Goal: Task Accomplishment & Management: Manage account settings

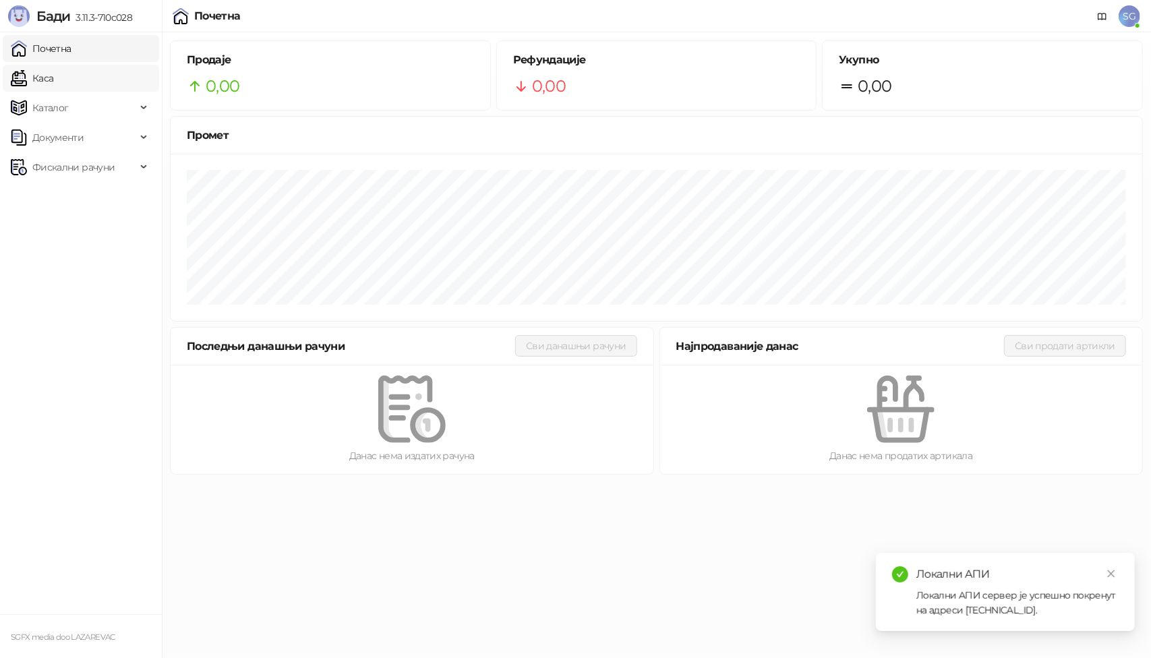
click at [53, 84] on link "Каса" at bounding box center [32, 78] width 42 height 27
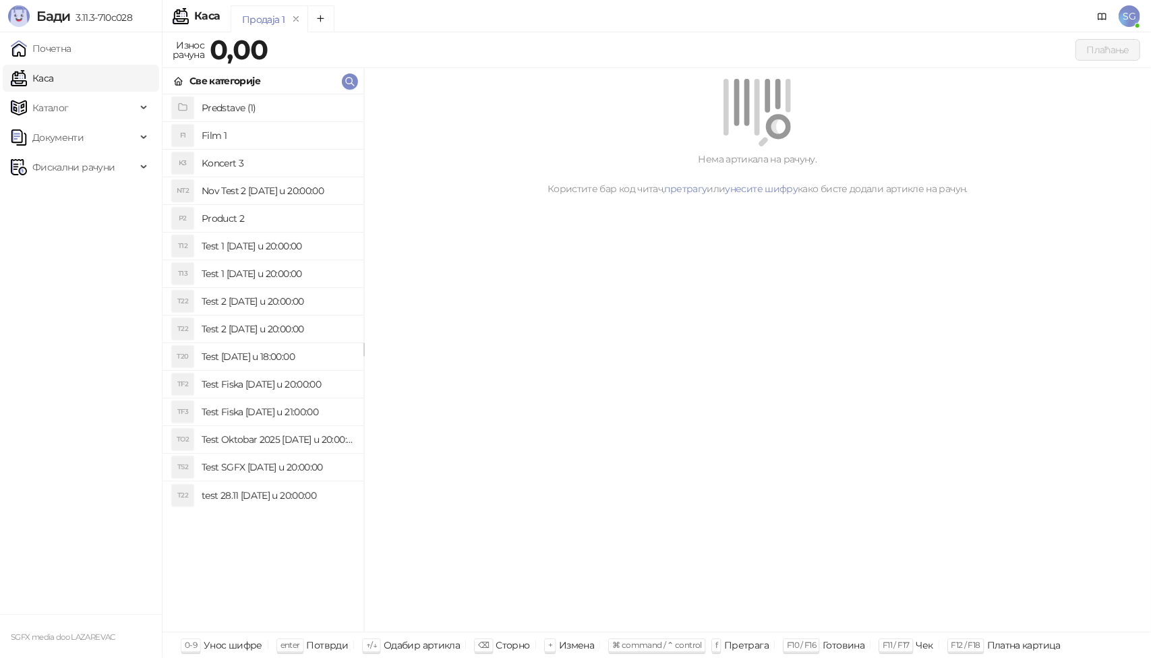
click at [233, 105] on h4 "Predstave (1)" at bounding box center [277, 108] width 151 height 22
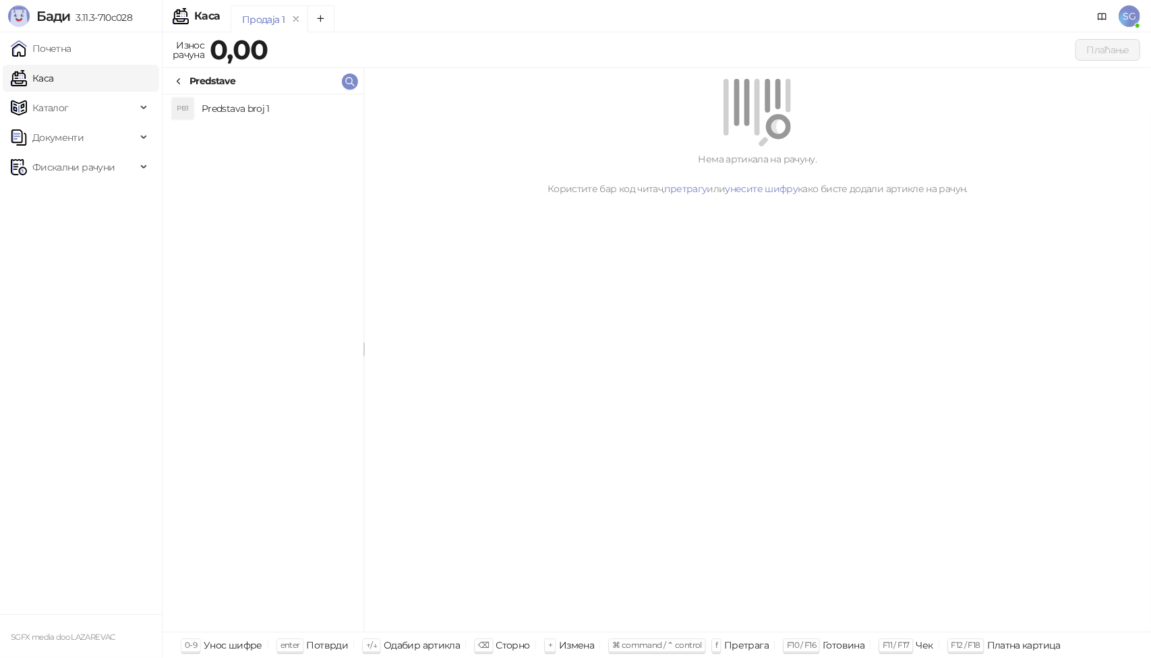
click at [270, 112] on h4 "Predstava broj 1" at bounding box center [277, 109] width 151 height 22
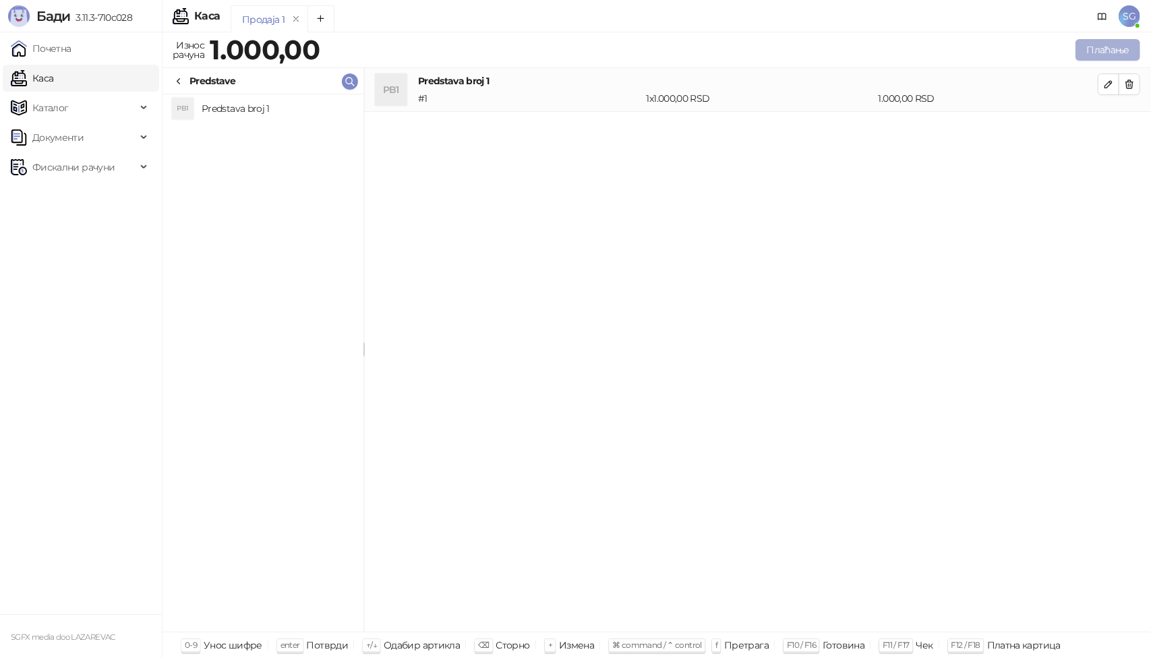
click at [1106, 54] on button "Плаћање" at bounding box center [1108, 50] width 65 height 22
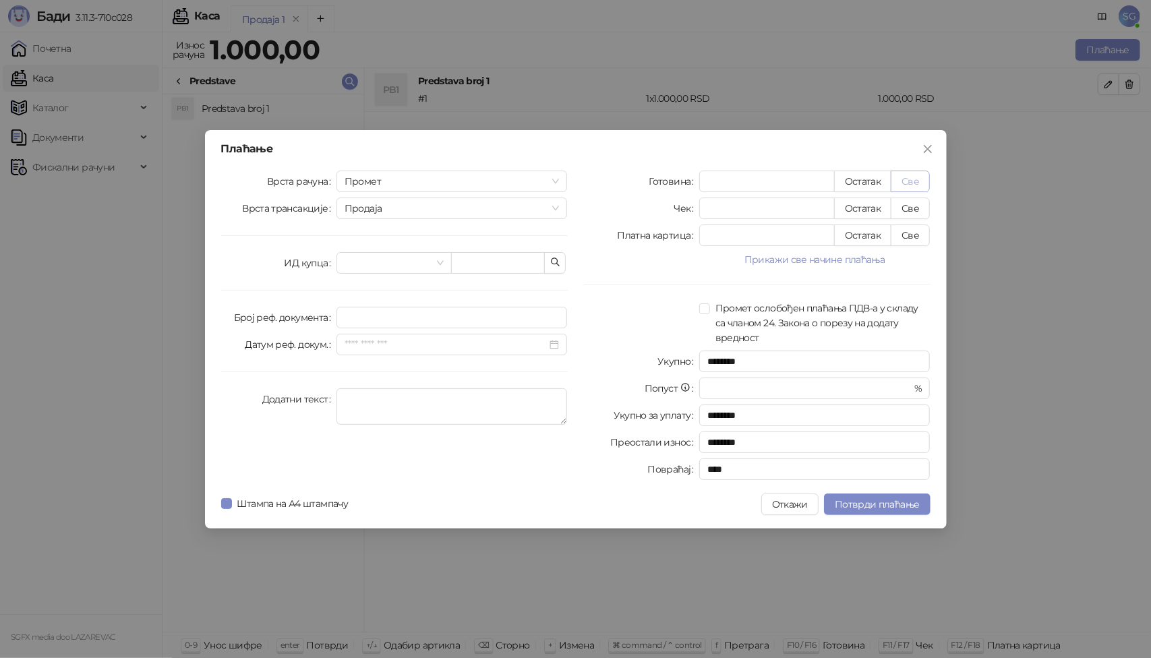
click at [911, 182] on button "Све" at bounding box center [910, 182] width 39 height 22
type input "****"
click at [878, 499] on span "Потврди плаћање" at bounding box center [877, 504] width 84 height 12
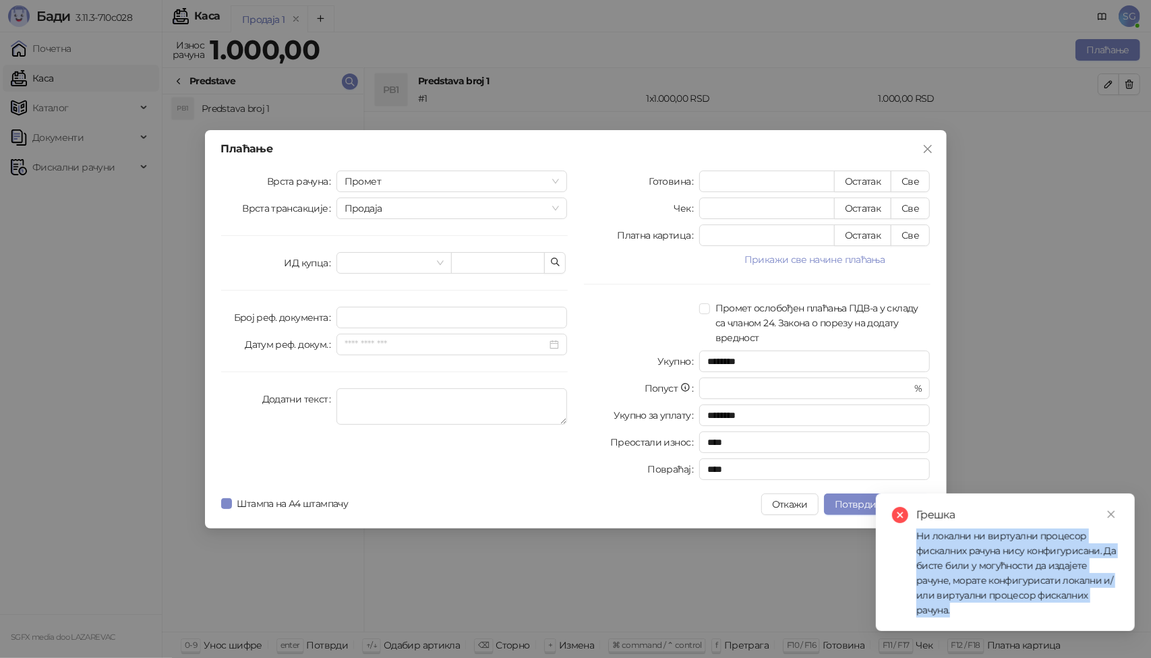
drag, startPoint x: 959, startPoint y: 612, endPoint x: 905, endPoint y: 539, distance: 90.6
click at [905, 539] on div "Грешка Ни локални ни виртуални процесор фискалних рачуна нису конфигурисани. Да…" at bounding box center [1005, 562] width 227 height 111
copy div "Ни локални ни виртуални процесор фискалних рачуна нису конфигурисани. Да бисте …"
click at [930, 146] on icon "close" at bounding box center [927, 148] width 8 height 8
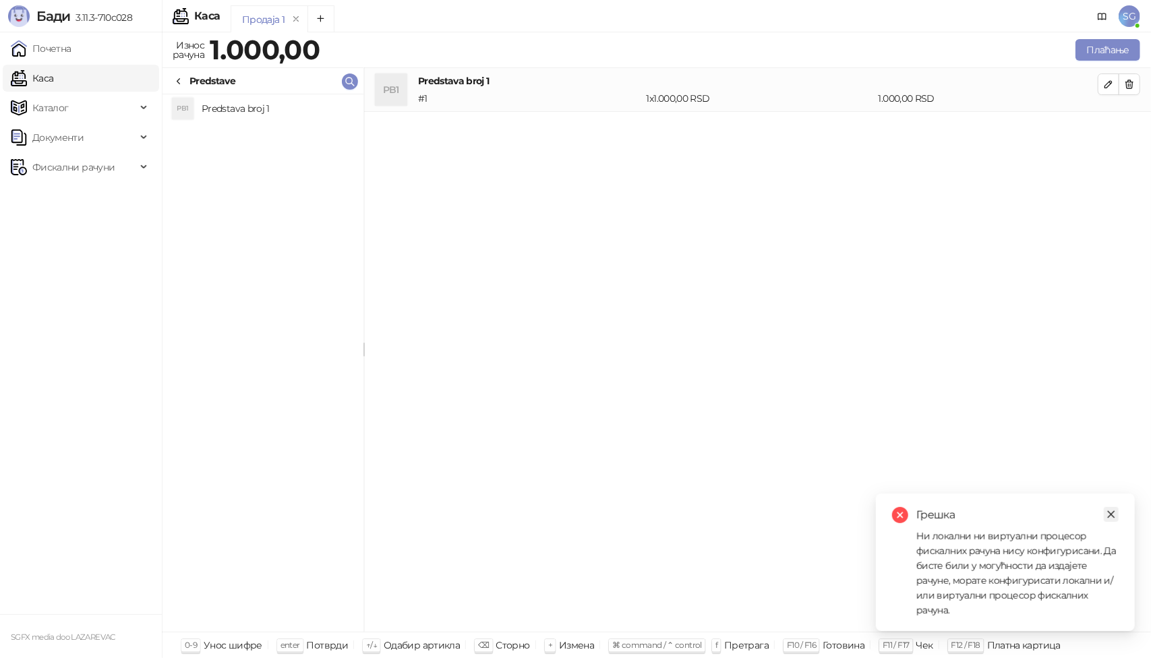
click at [1112, 511] on icon "close" at bounding box center [1111, 514] width 9 height 9
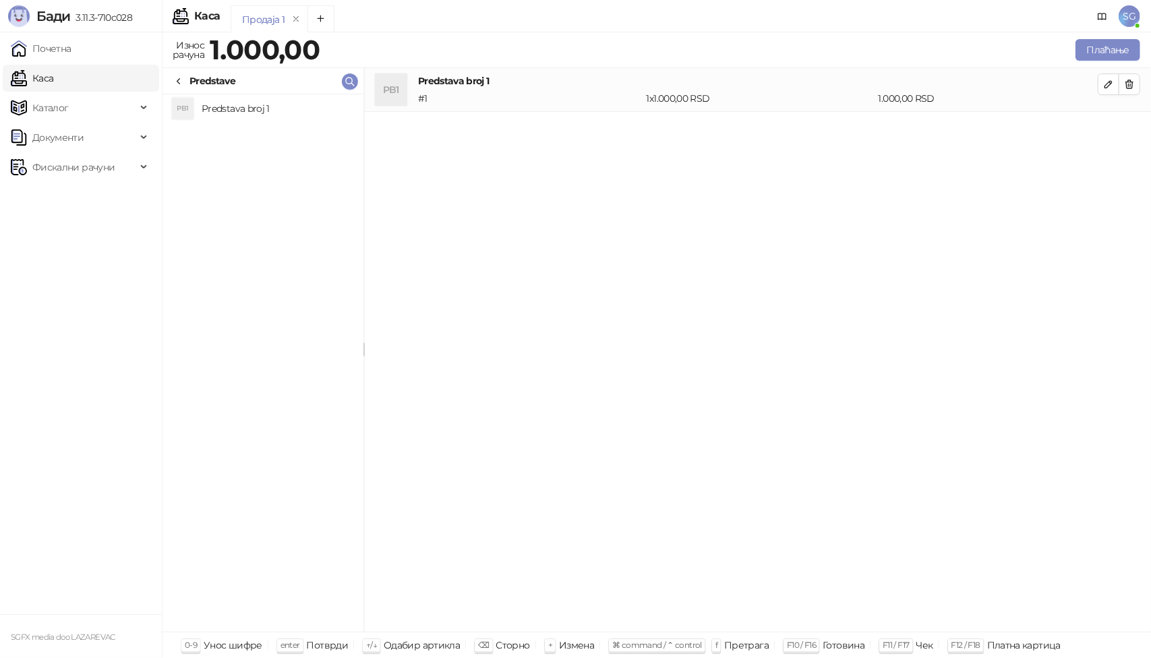
click at [493, 303] on div "PB1 Predstava broj 1 # 1 1 x 1.000,00 RSD 1.000,00 RSD" at bounding box center [757, 350] width 787 height 565
click at [77, 171] on span "Фискални рачуни" at bounding box center [73, 167] width 82 height 27
click at [1122, 16] on span "SG" at bounding box center [1130, 16] width 22 height 22
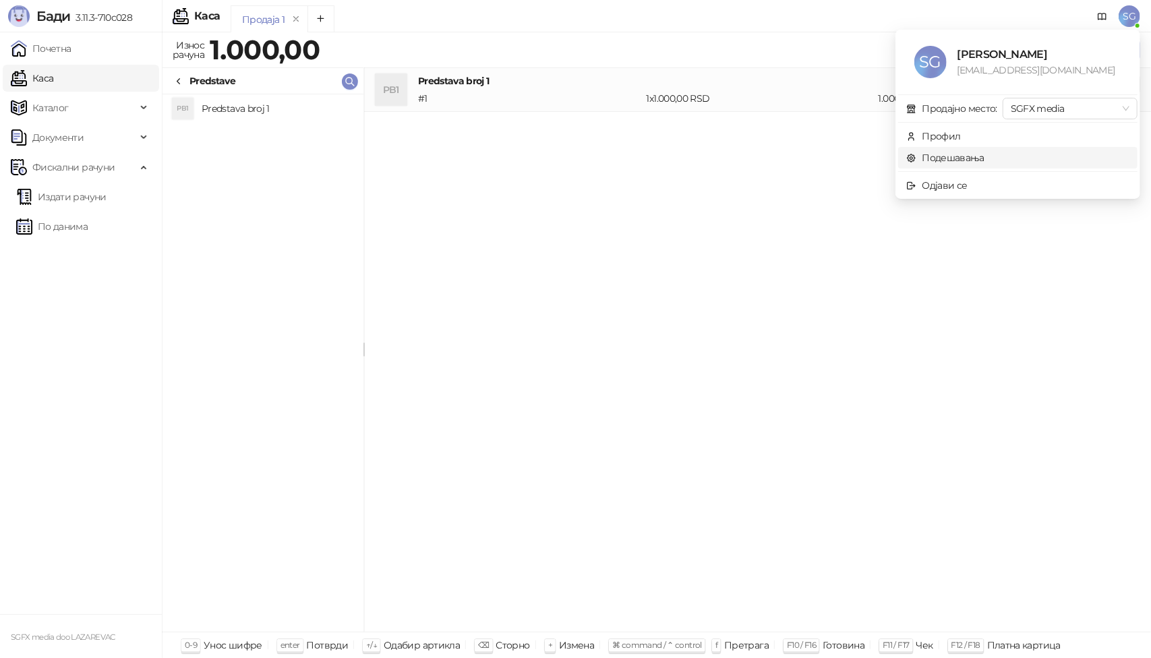
click at [983, 161] on link "Подешавања" at bounding box center [945, 158] width 78 height 12
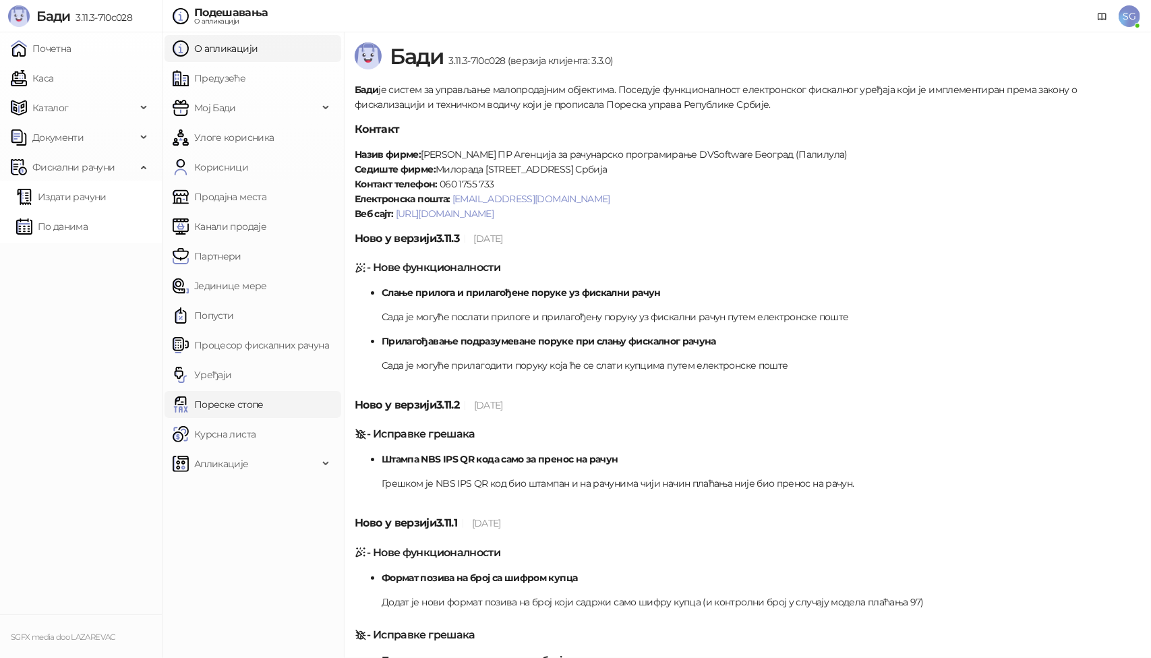
click at [246, 405] on link "Пореске стопе" at bounding box center [218, 404] width 91 height 27
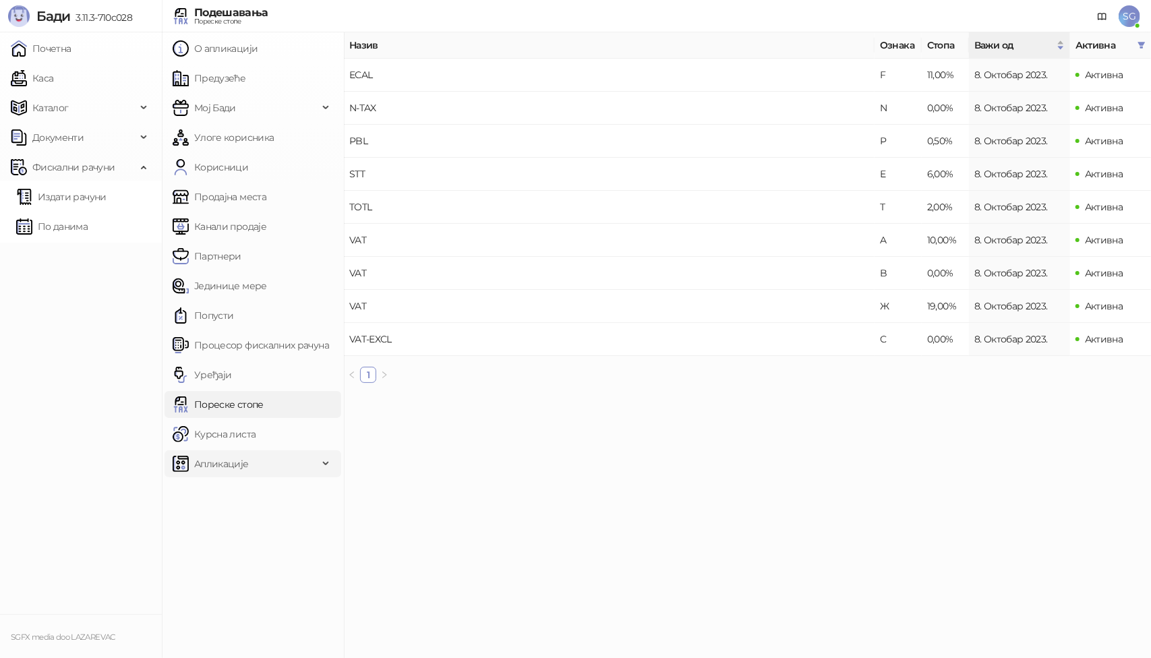
click at [232, 471] on span "Апликације" at bounding box center [221, 464] width 55 height 27
click at [236, 548] on span "За програмере" at bounding box center [235, 553] width 71 height 27
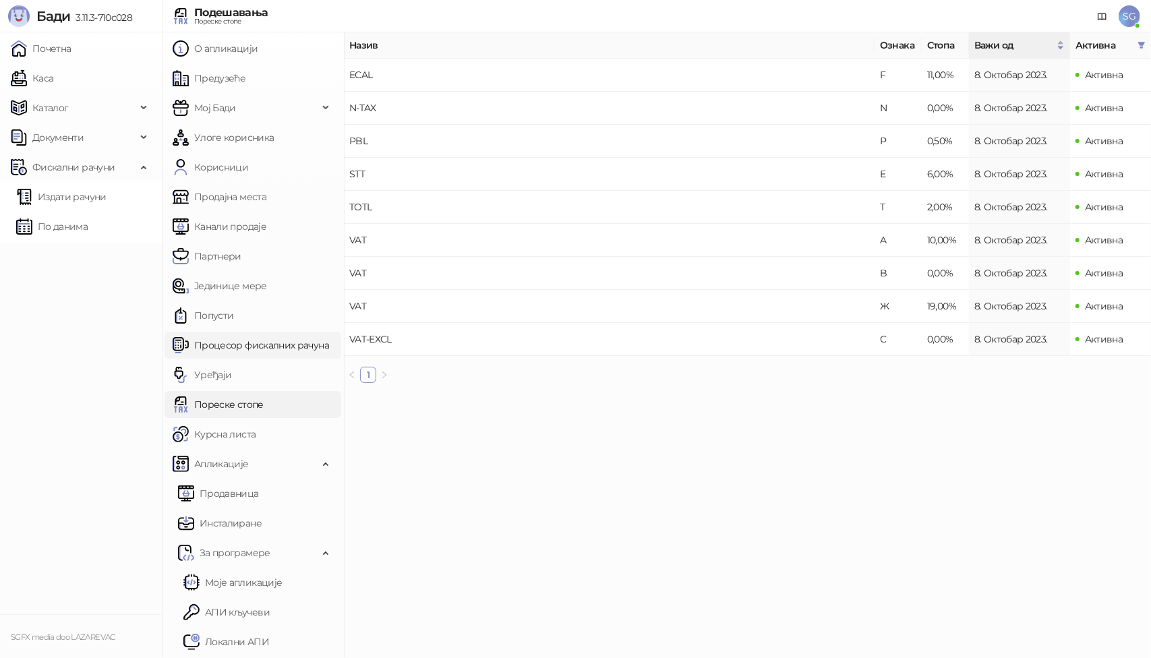
click at [233, 349] on link "Процесор фискалних рачуна" at bounding box center [251, 345] width 156 height 27
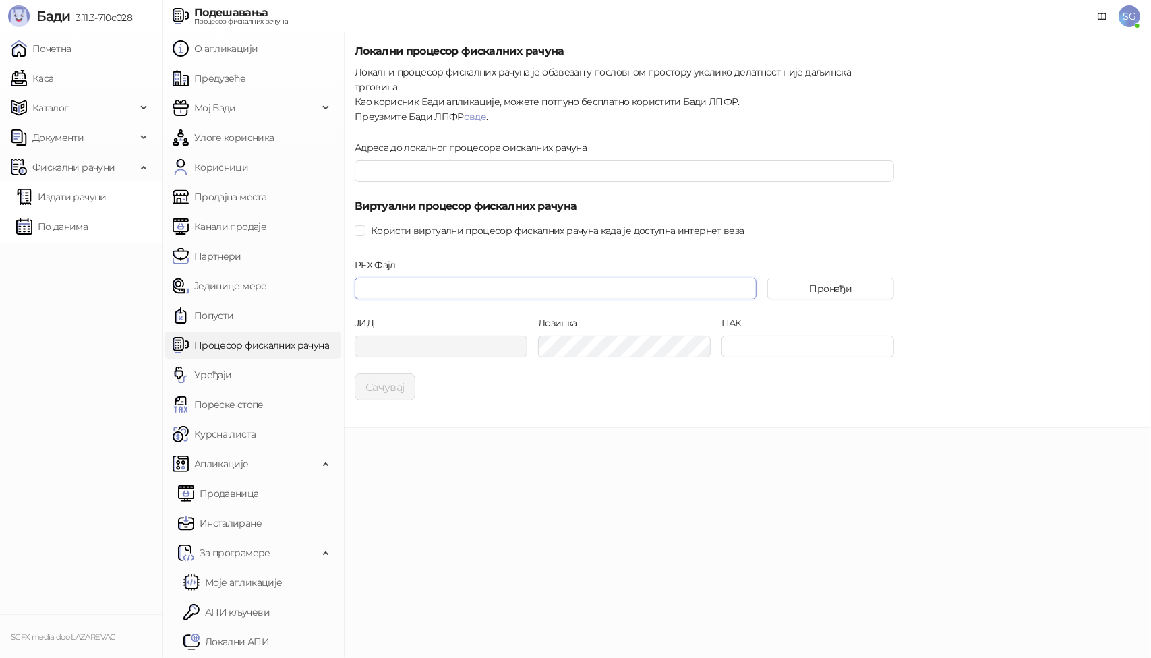
click at [496, 279] on input "PFX Фајл" at bounding box center [556, 289] width 402 height 22
click at [436, 161] on input "Адреса до локалног процесора фискалних рачуна" at bounding box center [625, 172] width 540 height 22
paste input "**********"
type input "**********"
click at [475, 161] on input "Адреса до локалног процесора фискалних рачуна" at bounding box center [625, 172] width 540 height 22
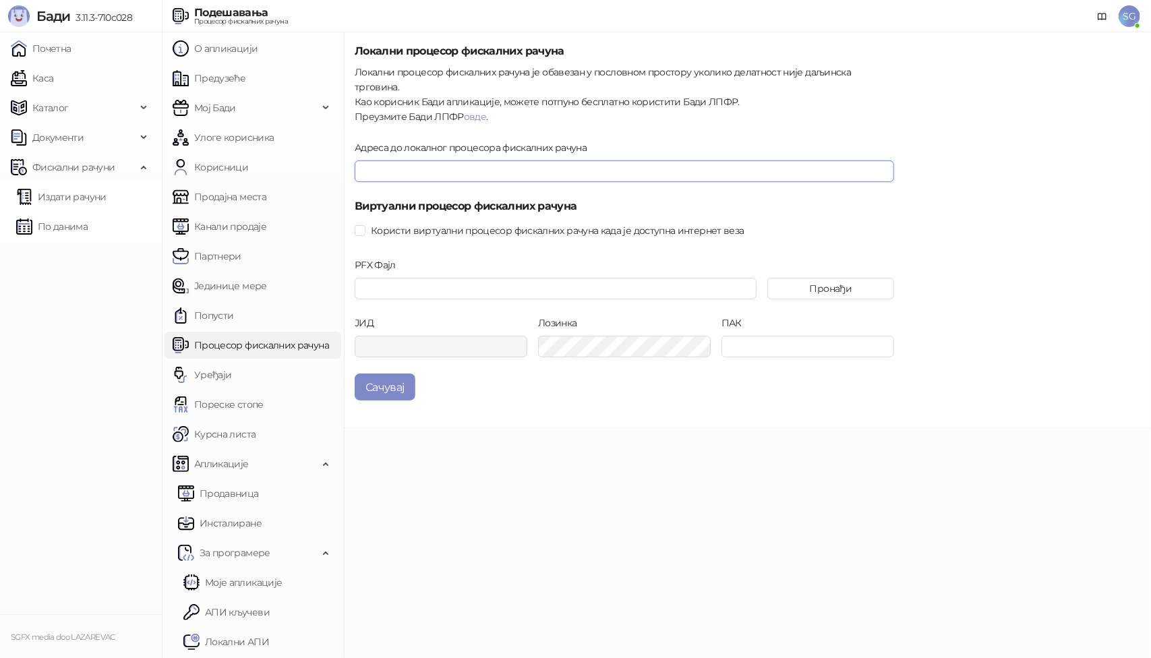
click at [449, 161] on input "Адреса до локалног процесора фискалних рачуна" at bounding box center [625, 172] width 540 height 22
paste input "**********"
drag, startPoint x: 387, startPoint y: 154, endPoint x: 280, endPoint y: 153, distance: 107.2
click at [280, 153] on div "**********" at bounding box center [656, 345] width 989 height 626
click at [428, 161] on input "**********" at bounding box center [625, 172] width 540 height 22
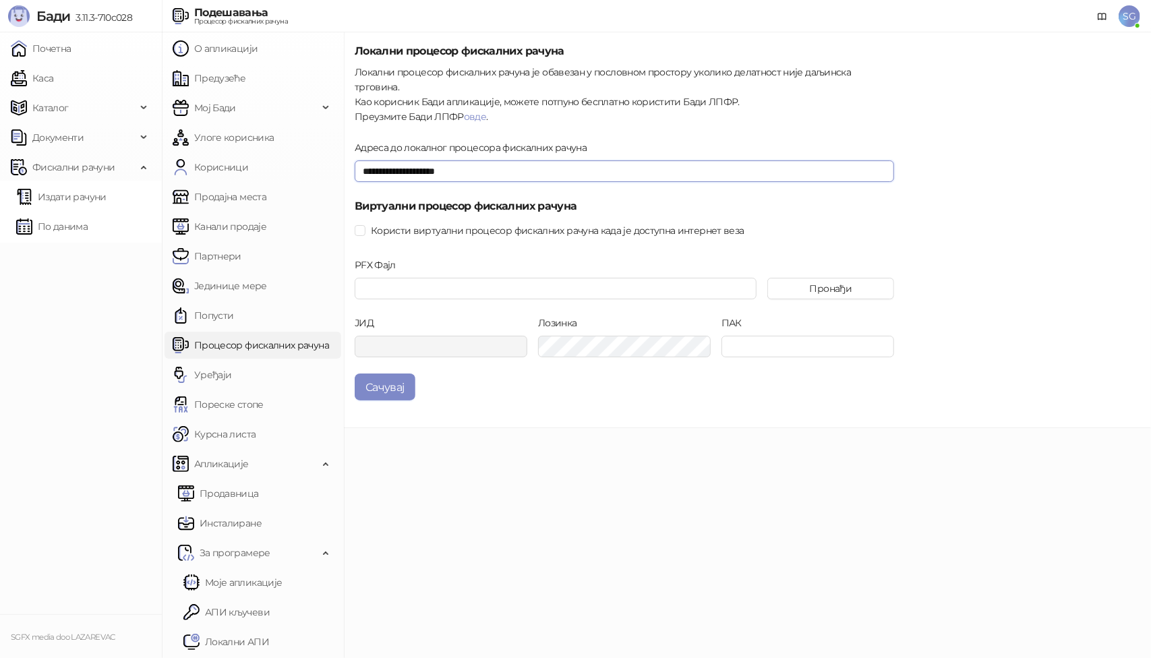
click at [478, 161] on input "**********" at bounding box center [625, 172] width 540 height 22
click at [471, 161] on input "**********" at bounding box center [625, 172] width 540 height 22
click at [396, 374] on button "Сачувај" at bounding box center [385, 387] width 61 height 27
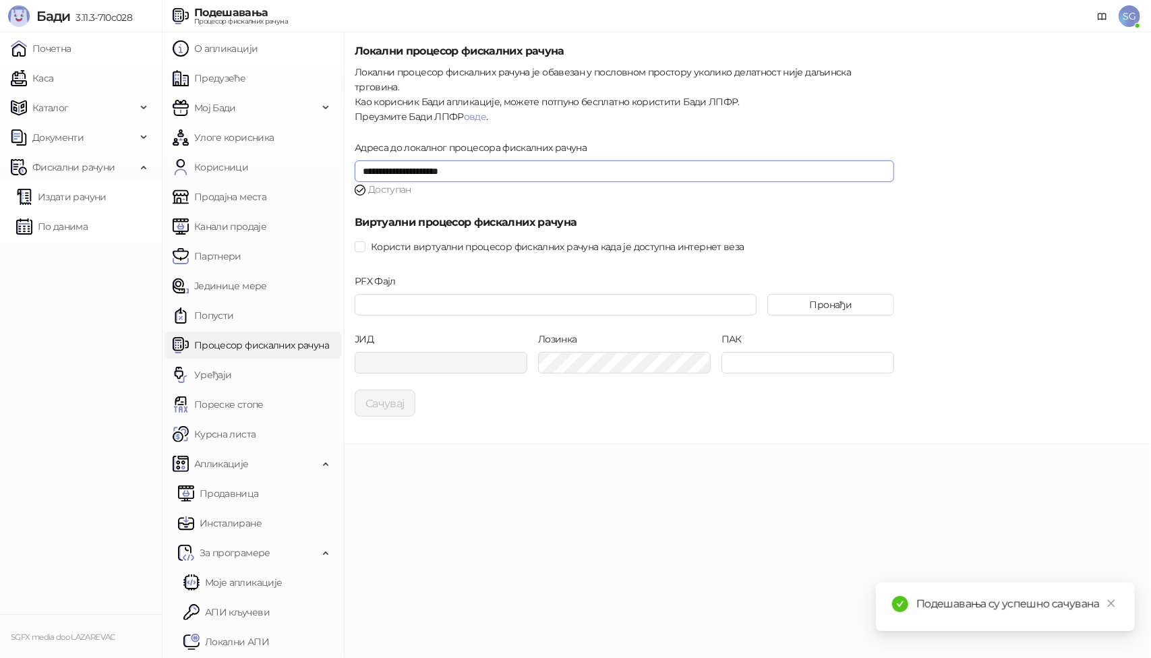
click at [461, 161] on input "**********" at bounding box center [625, 172] width 540 height 22
type input "**********"
click at [391, 391] on button "Сачувај" at bounding box center [385, 403] width 61 height 27
drag, startPoint x: 35, startPoint y: 51, endPoint x: 69, endPoint y: 69, distance: 38.7
click at [35, 51] on link "Почетна" at bounding box center [41, 48] width 61 height 27
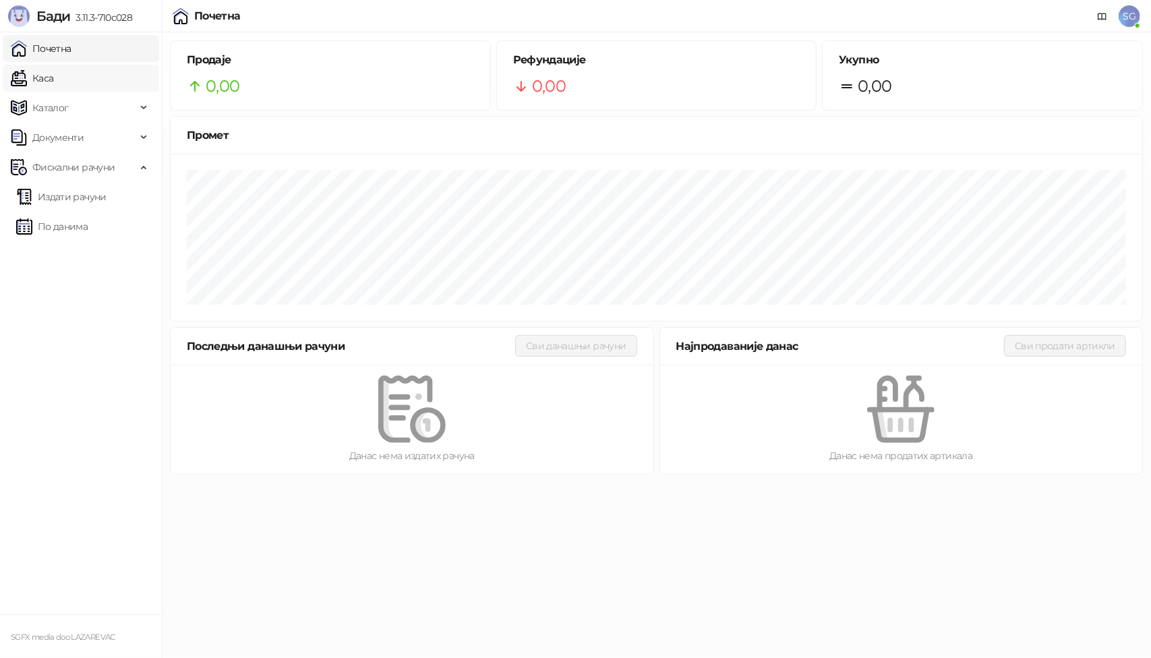
click at [46, 81] on link "Каса" at bounding box center [32, 78] width 42 height 27
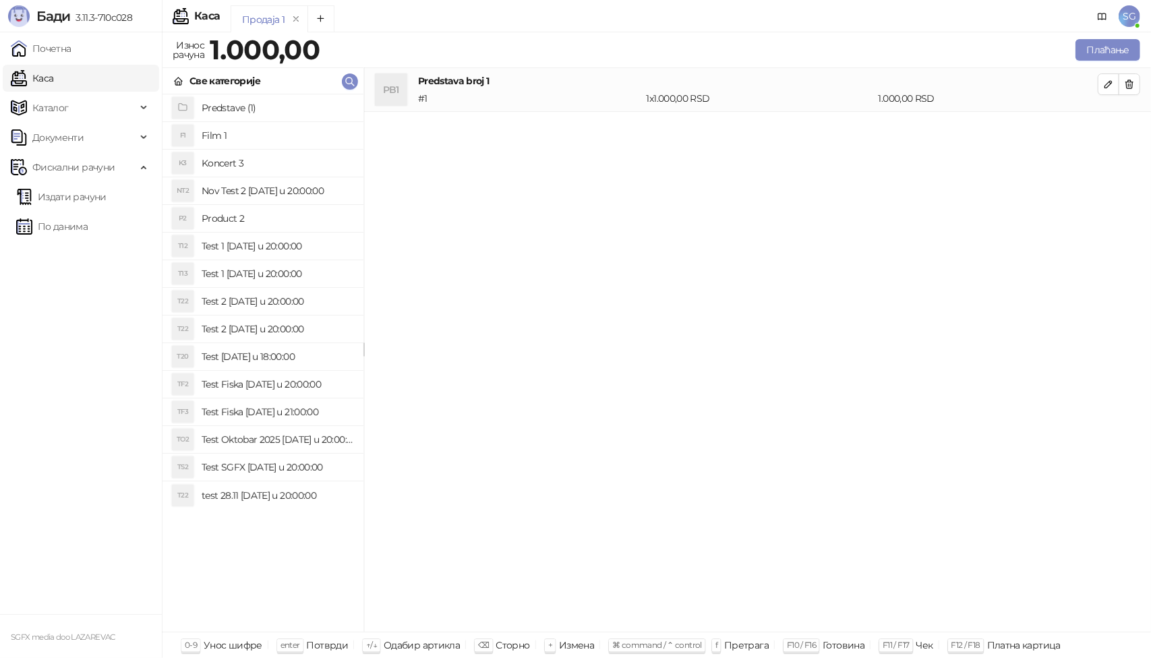
click at [529, 407] on div "PB1 Predstava broj 1 # 1 1 x 1.000,00 RSD 1.000,00 RSD" at bounding box center [757, 350] width 787 height 565
click at [1107, 86] on icon "button" at bounding box center [1108, 84] width 11 height 11
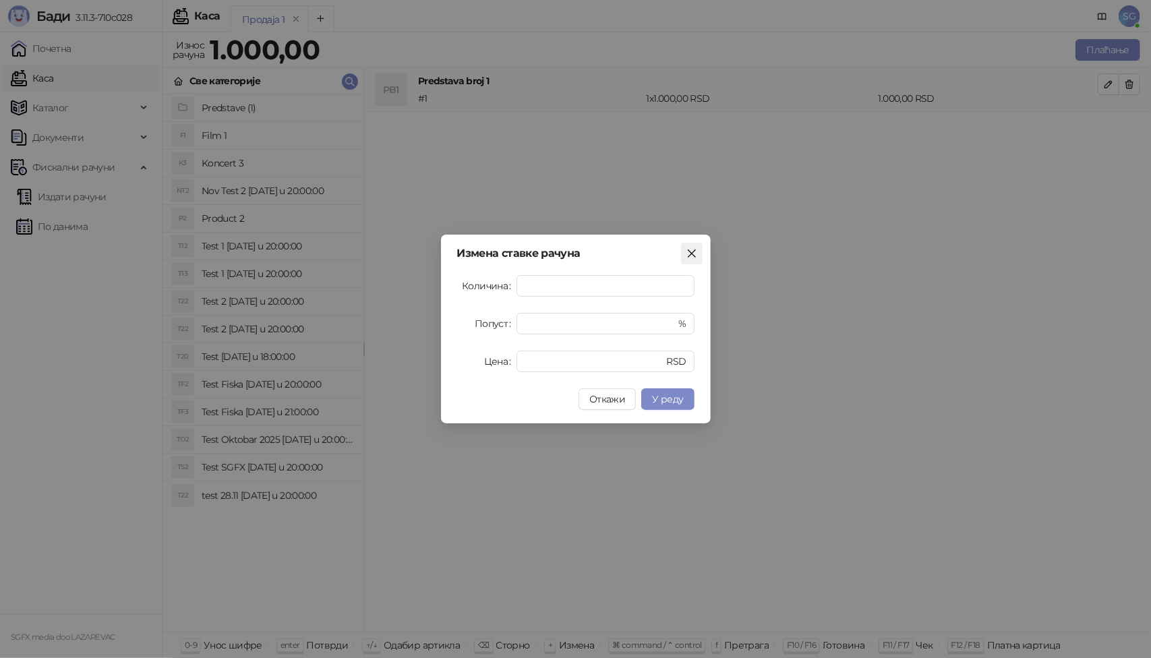
click at [693, 251] on icon "close" at bounding box center [692, 253] width 11 height 11
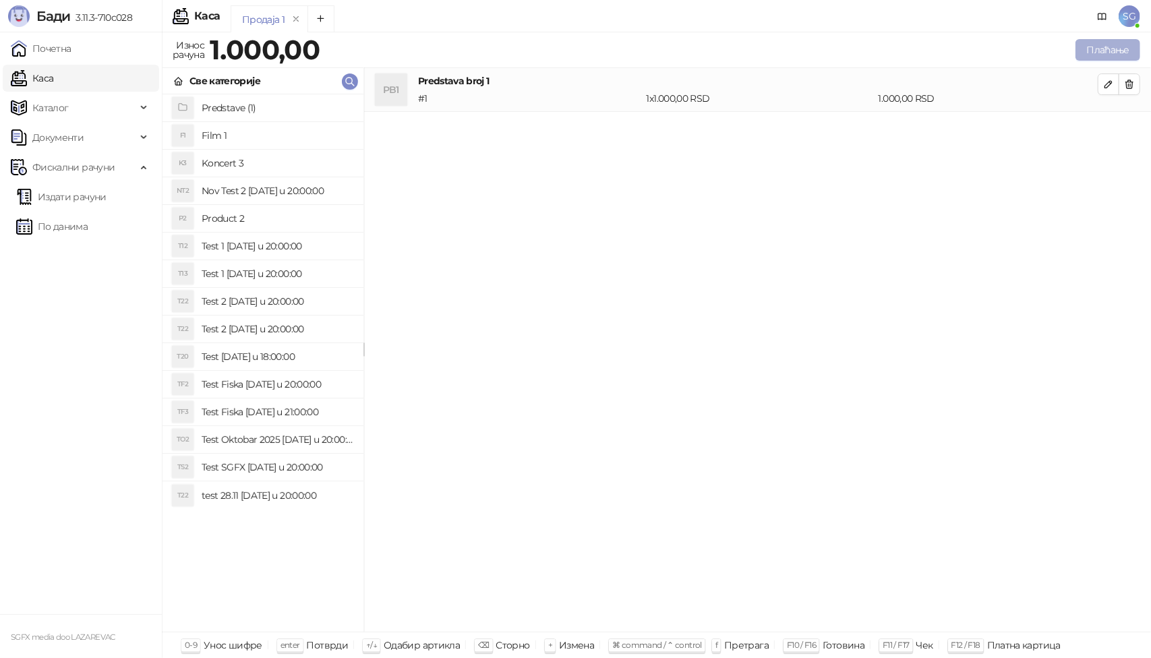
click at [1127, 52] on button "Плаћање" at bounding box center [1108, 50] width 65 height 22
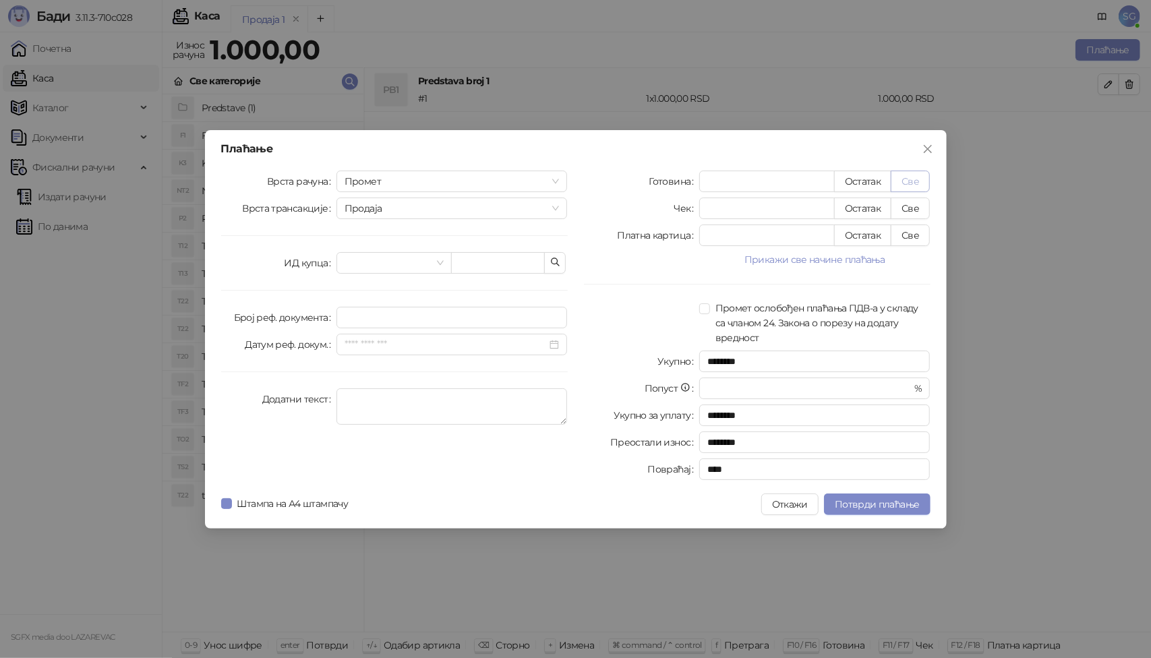
click at [907, 178] on button "Све" at bounding box center [910, 182] width 39 height 22
type input "****"
click at [858, 498] on span "Потврди плаћање" at bounding box center [877, 504] width 84 height 12
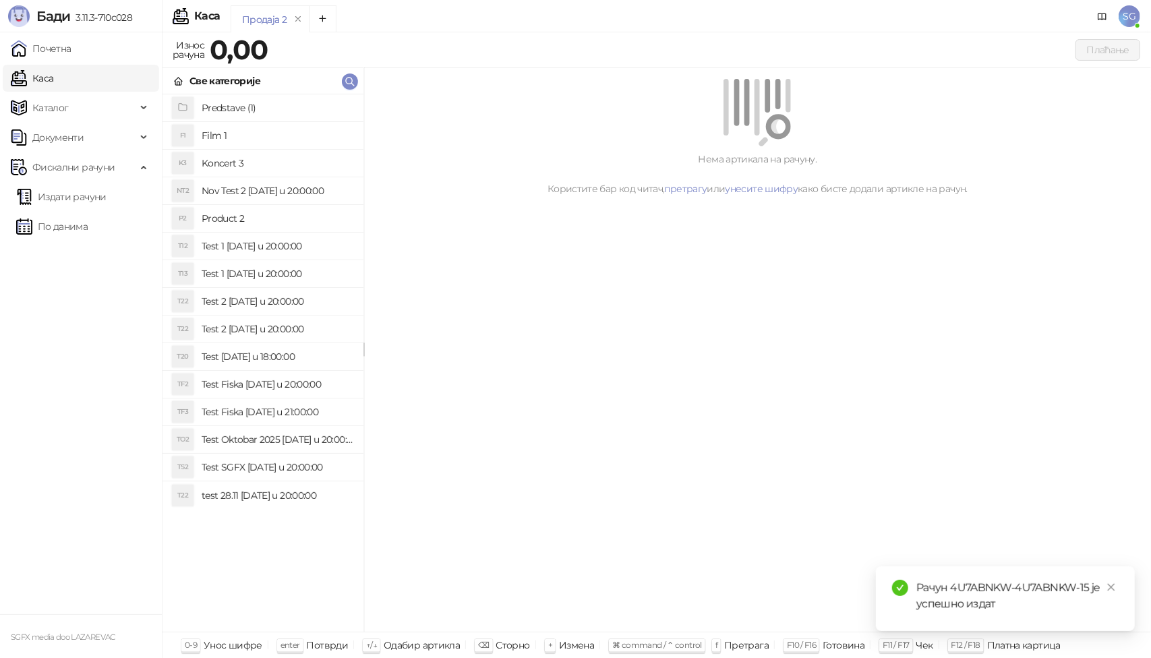
click at [739, 463] on div "Нема артикала на рачуну. Користите бар код читач, претрагу или унесите шифру ка…" at bounding box center [757, 350] width 787 height 565
click at [66, 139] on span "Документи" at bounding box center [57, 137] width 51 height 27
click at [61, 234] on span "Фискални рачуни" at bounding box center [73, 229] width 82 height 27
click at [78, 229] on span "Фискални рачуни" at bounding box center [73, 229] width 82 height 27
click at [74, 258] on link "Издати рачуни" at bounding box center [61, 259] width 90 height 27
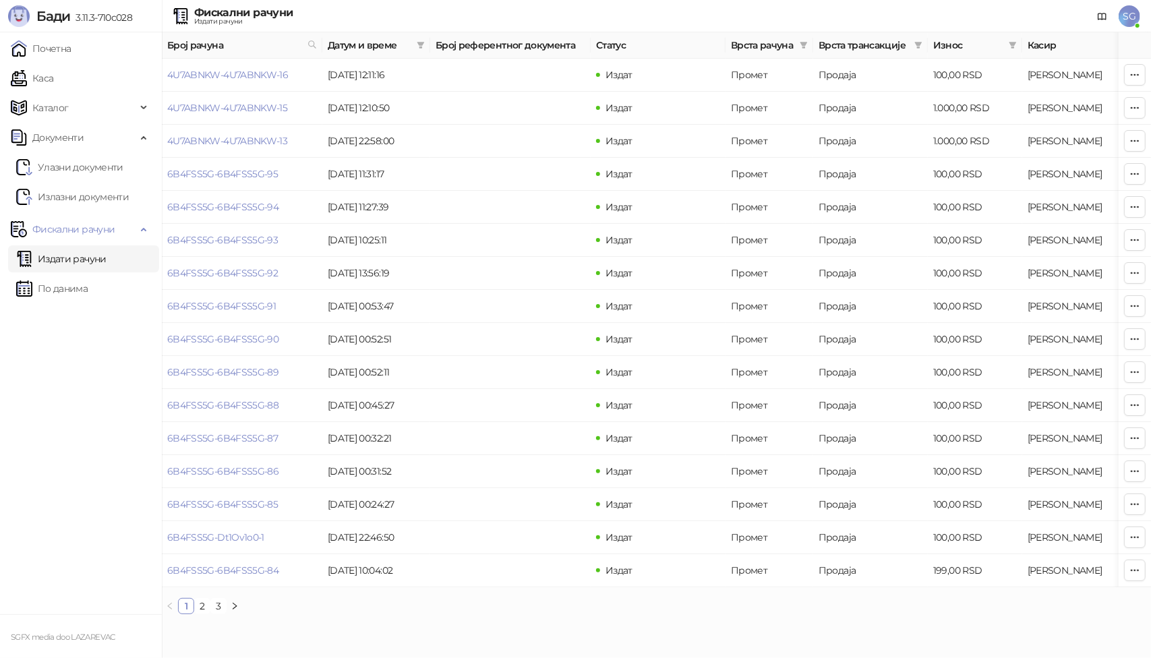
click at [1129, 16] on span "SG" at bounding box center [1130, 16] width 22 height 22
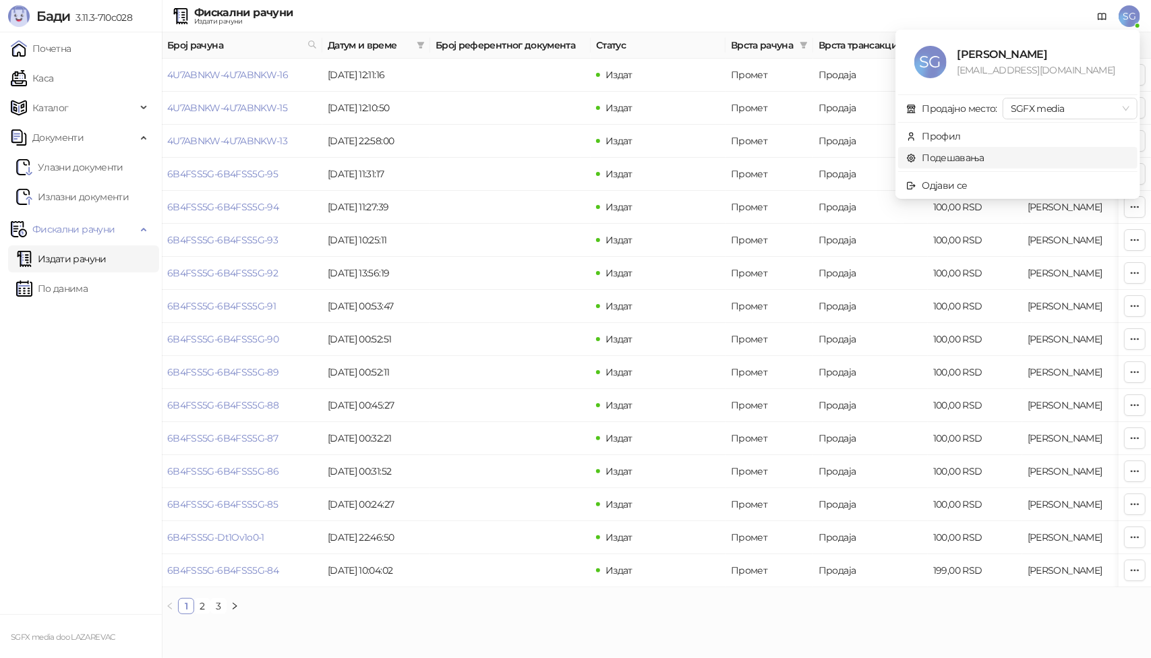
click at [944, 161] on link "Подешавања" at bounding box center [945, 158] width 78 height 12
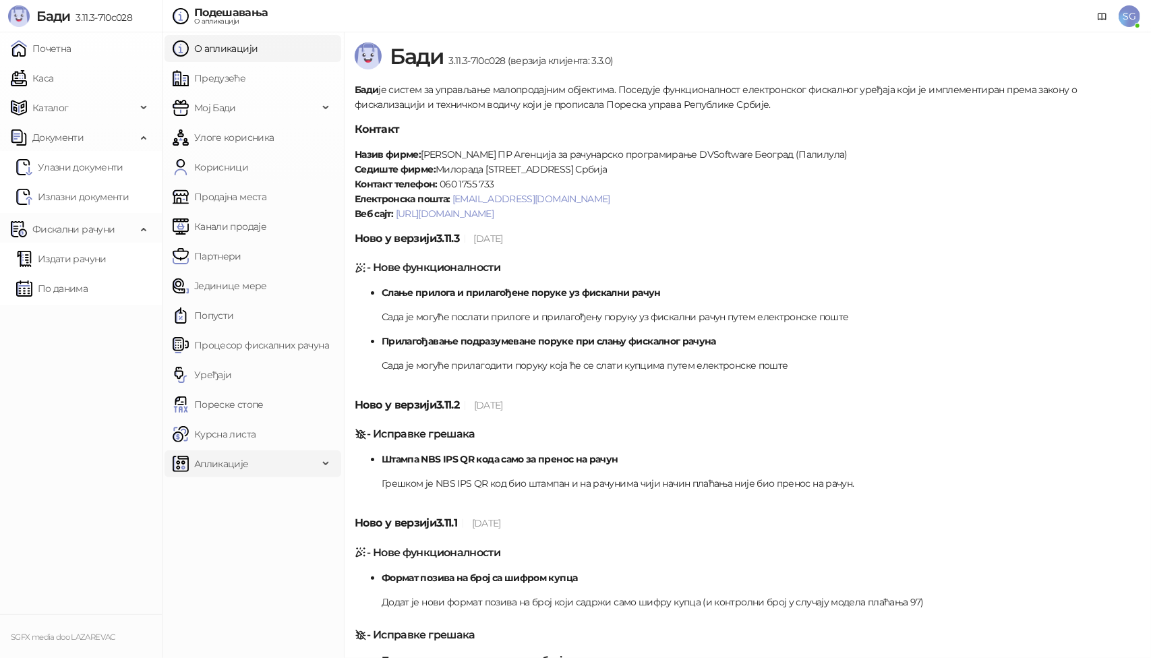
click at [239, 466] on span "Апликације" at bounding box center [221, 464] width 55 height 27
click at [230, 553] on span "За програмере" at bounding box center [235, 553] width 71 height 27
click at [237, 610] on link "АПИ кључеви" at bounding box center [226, 612] width 86 height 27
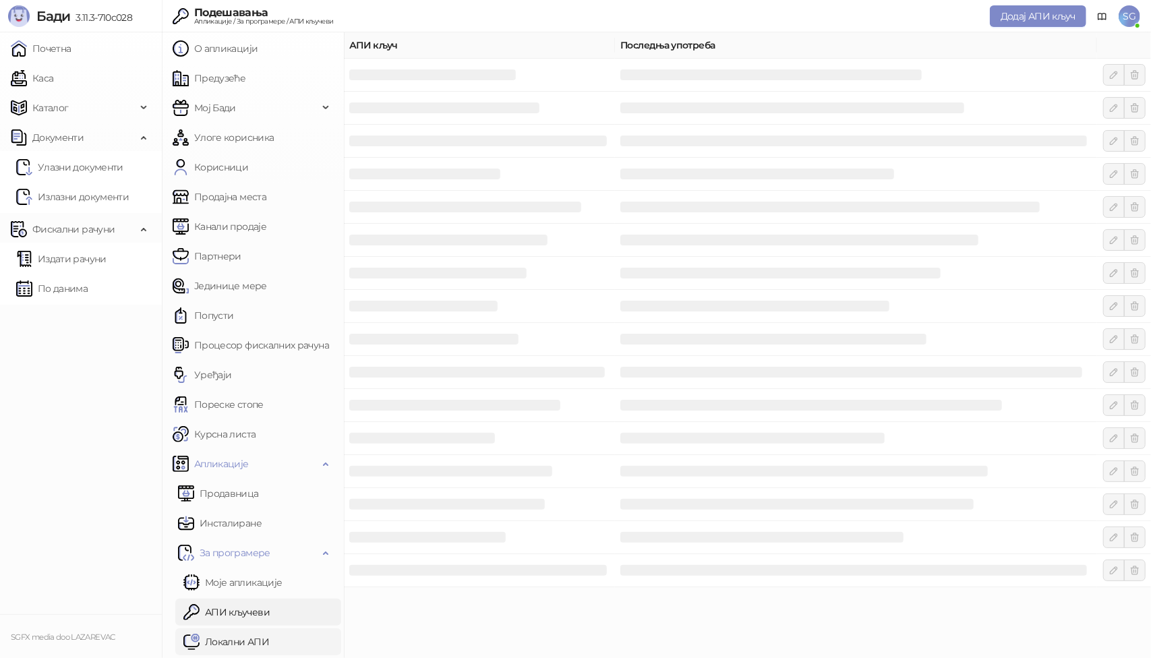
click at [237, 640] on link "Локални АПИ" at bounding box center [226, 642] width 86 height 27
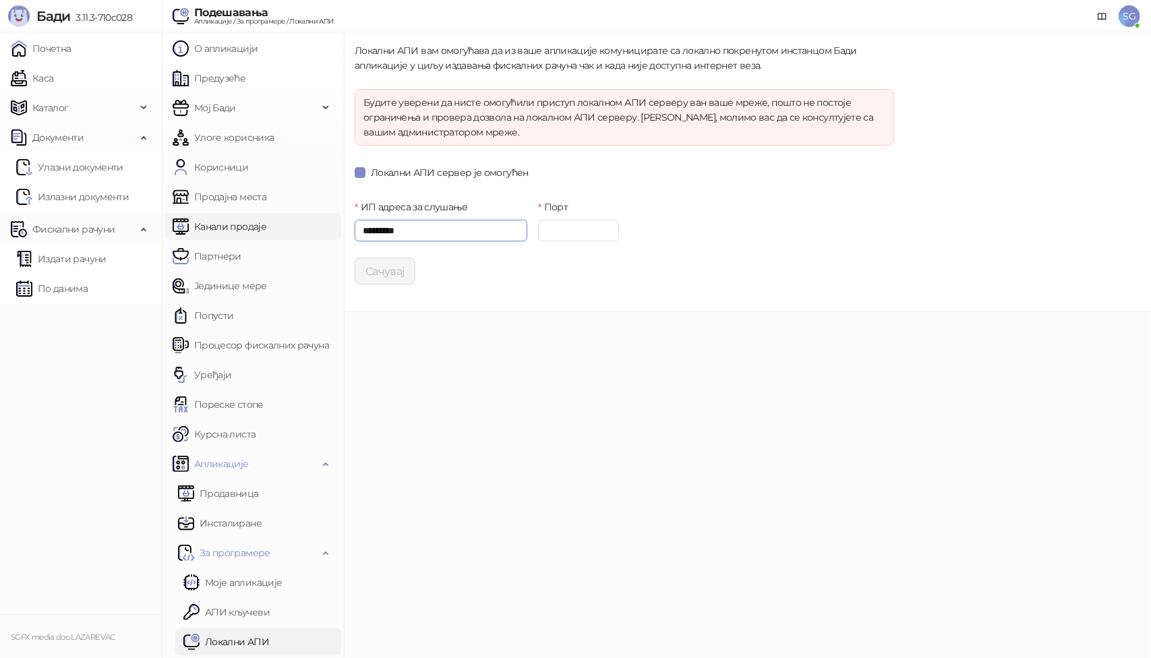
drag, startPoint x: 293, startPoint y: 227, endPoint x: 271, endPoint y: 227, distance: 21.6
click at [272, 227] on div "О апликацији Предузеће Мој Бади Улоге корисника Корисници Продајна места Канали…" at bounding box center [656, 345] width 989 height 626
click at [550, 235] on input "****" at bounding box center [578, 231] width 81 height 22
click at [59, 264] on link "Издати рачуни" at bounding box center [61, 259] width 90 height 27
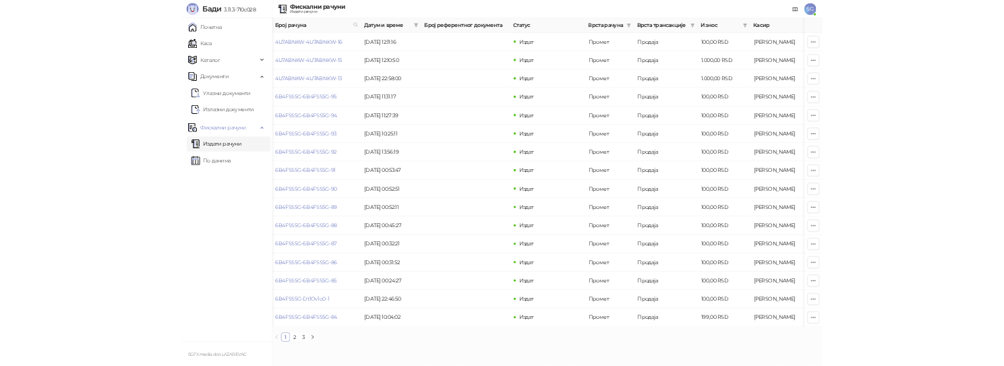
scroll to position [0, 206]
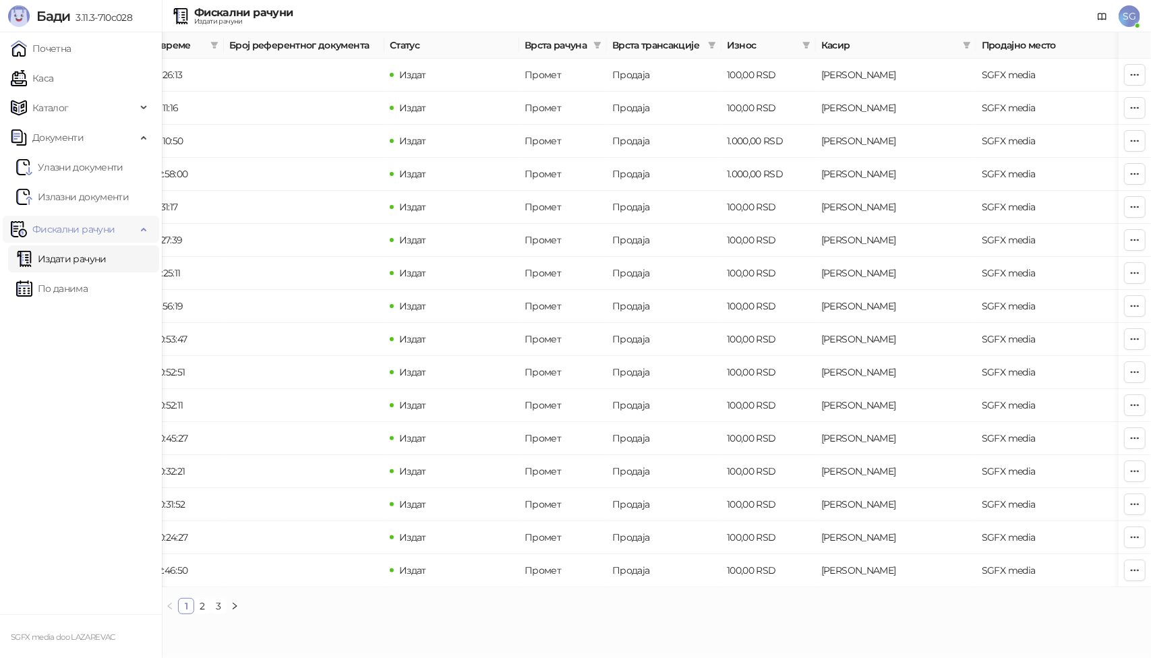
click at [56, 231] on span "Фискални рачуни" at bounding box center [73, 229] width 82 height 27
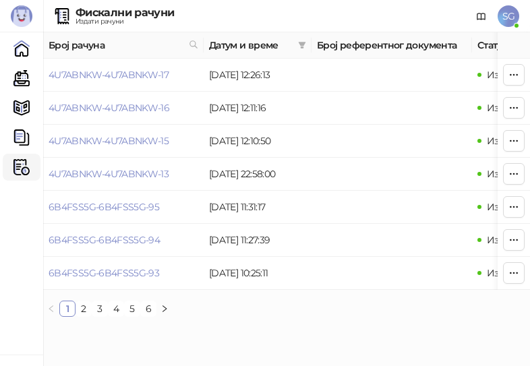
click at [27, 53] on link "Почетна" at bounding box center [21, 48] width 27 height 27
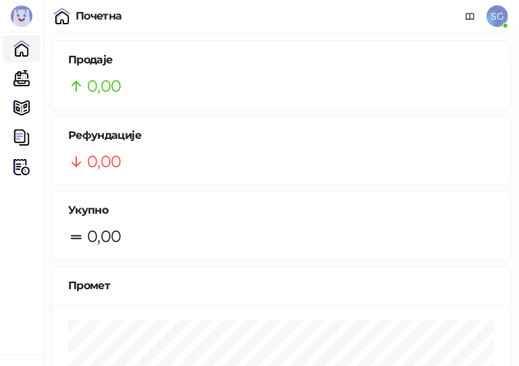
click at [15, 84] on link "Каса" at bounding box center [21, 78] width 27 height 27
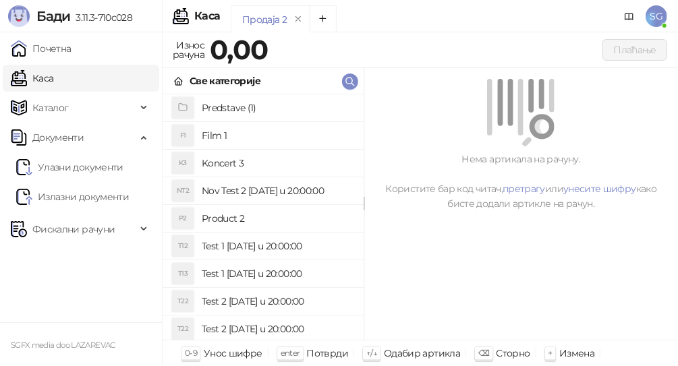
click at [248, 113] on h4 "Predstave (1)" at bounding box center [277, 108] width 151 height 22
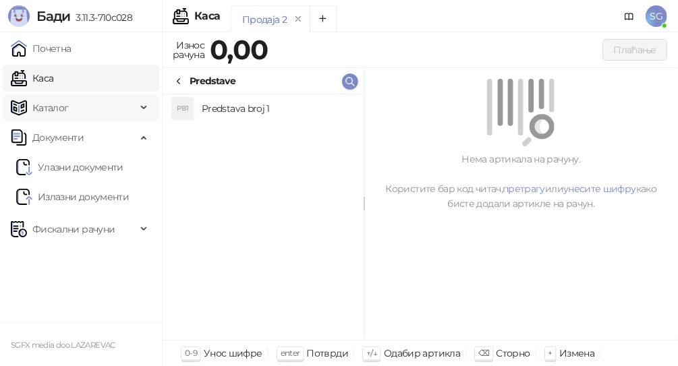
click at [61, 107] on span "Каталог" at bounding box center [50, 107] width 36 height 27
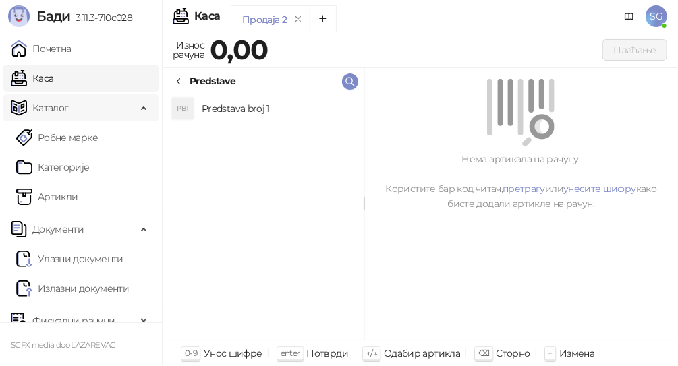
click at [61, 105] on span "Каталог" at bounding box center [50, 107] width 36 height 27
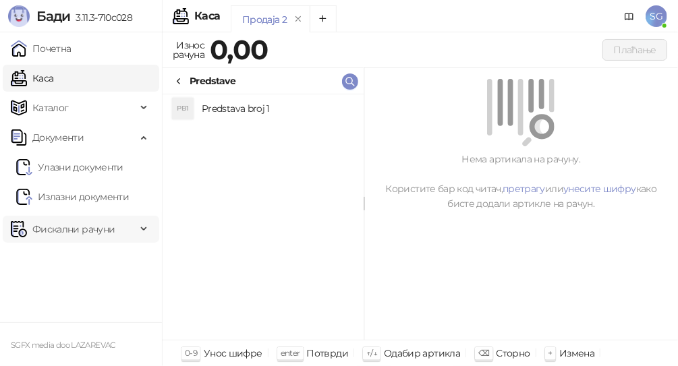
click at [72, 235] on span "Фискални рачуни" at bounding box center [73, 229] width 82 height 27
click at [66, 250] on link "Издати рачуни" at bounding box center [61, 259] width 90 height 27
